Goal: Feedback & Contribution: Leave review/rating

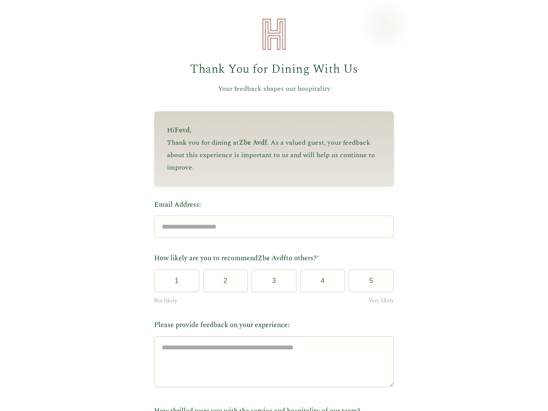
click at [270, 206] on label "Email Address:" at bounding box center [274, 205] width 240 height 11
click at [270, 216] on input "Email Address:" at bounding box center [274, 227] width 240 height 23
click at [270, 206] on label "Email Address:" at bounding box center [274, 205] width 240 height 11
click at [270, 216] on input "Email Address:" at bounding box center [274, 227] width 240 height 23
click at [174, 284] on button "1" at bounding box center [176, 281] width 45 height 23
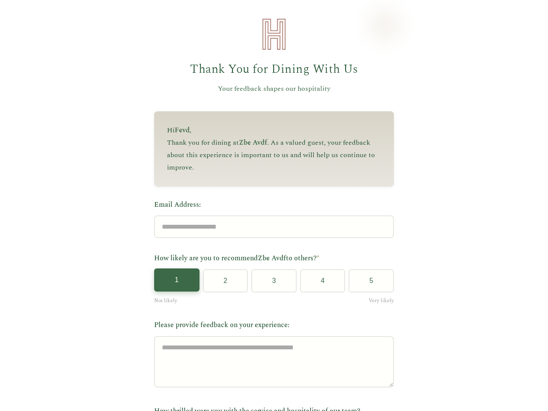
click at [222, 284] on button "2" at bounding box center [225, 281] width 45 height 23
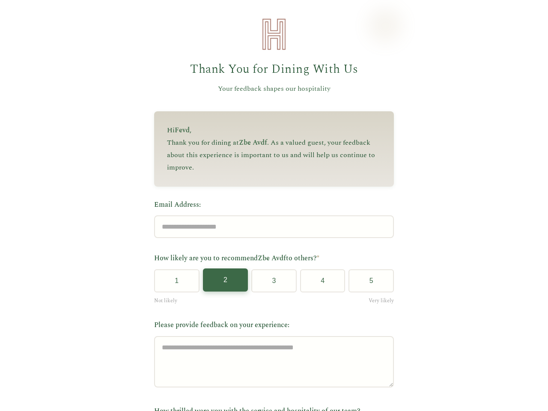
click at [271, 284] on button "3" at bounding box center [274, 281] width 45 height 23
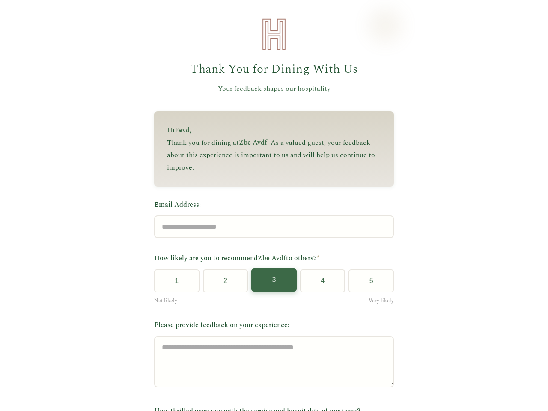
click at [319, 284] on button "4" at bounding box center [322, 281] width 45 height 23
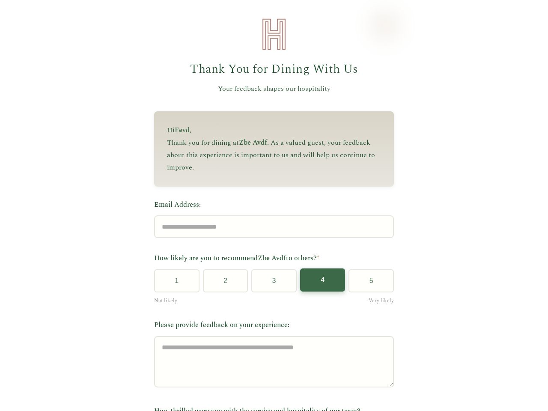
click at [368, 284] on button "5" at bounding box center [371, 281] width 45 height 23
